Goal: Task Accomplishment & Management: Manage account settings

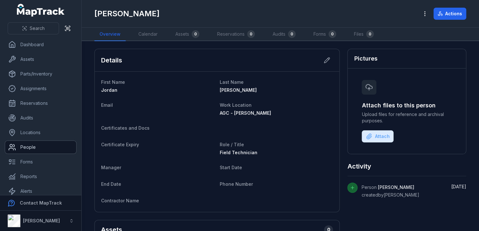
click at [45, 148] on link "People" at bounding box center [40, 147] width 71 height 13
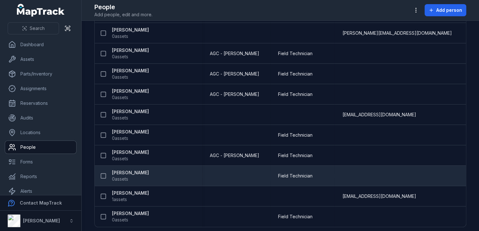
scroll to position [125, 0]
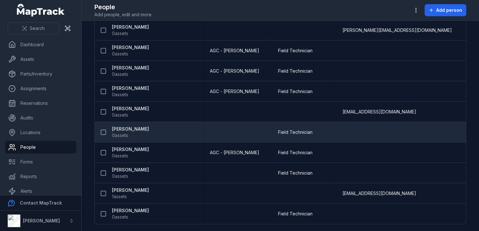
click at [127, 127] on strong "[PERSON_NAME]" at bounding box center [130, 129] width 37 height 6
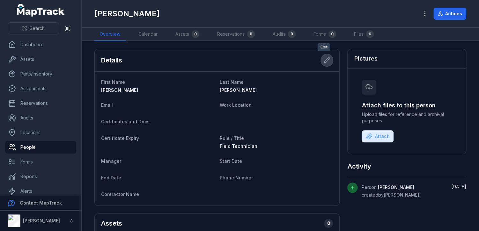
click at [324, 60] on icon at bounding box center [327, 60] width 6 height 6
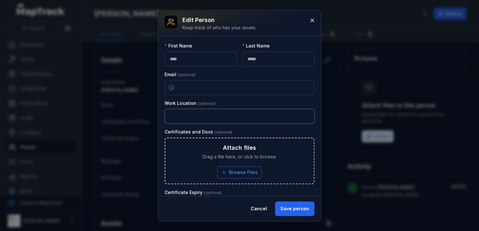
click at [213, 116] on input "text" at bounding box center [240, 116] width 150 height 15
type input "**********"
click at [297, 209] on button "Save person" at bounding box center [295, 209] width 40 height 15
